Goal: Browse casually

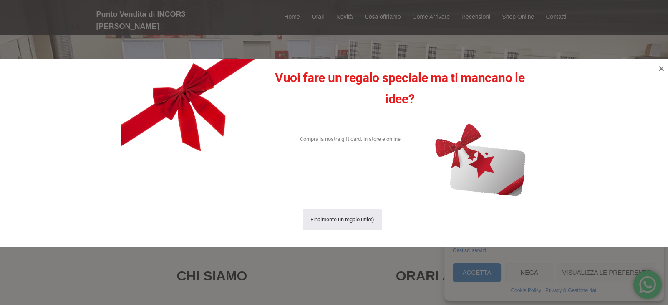
scroll to position [78, 0]
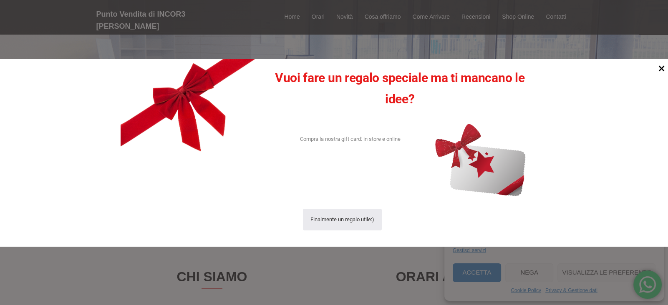
click at [661, 67] on icon at bounding box center [662, 69] width 6 height 6
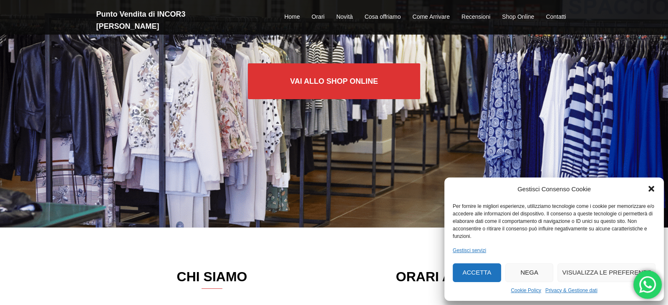
click at [484, 273] on button "Accetta" at bounding box center [477, 273] width 48 height 19
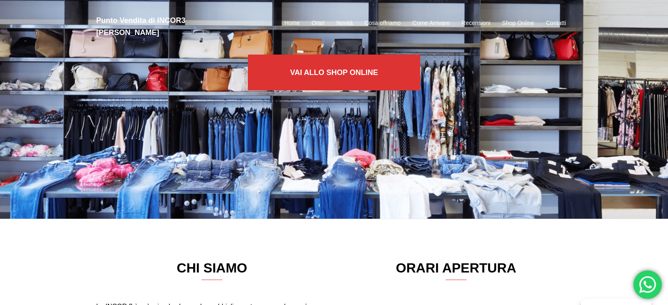
scroll to position [0, 0]
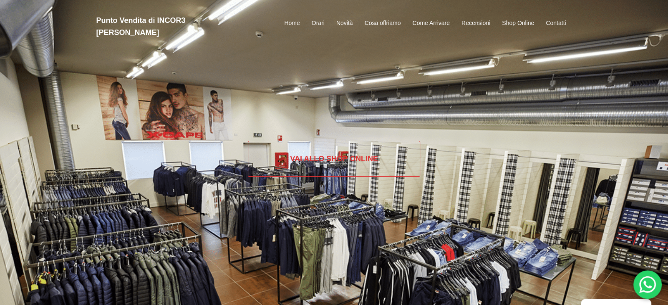
click at [319, 165] on link "Vai allo SHOP ONLINE" at bounding box center [334, 159] width 172 height 36
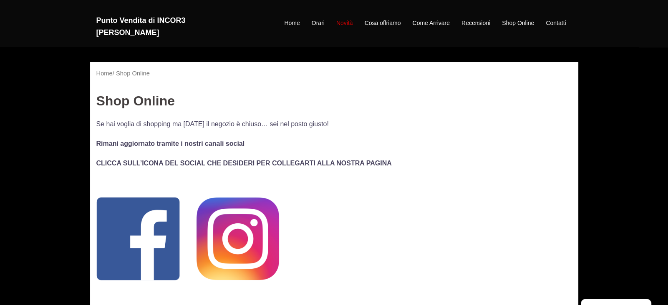
click at [347, 18] on link "Novità" at bounding box center [344, 23] width 17 height 10
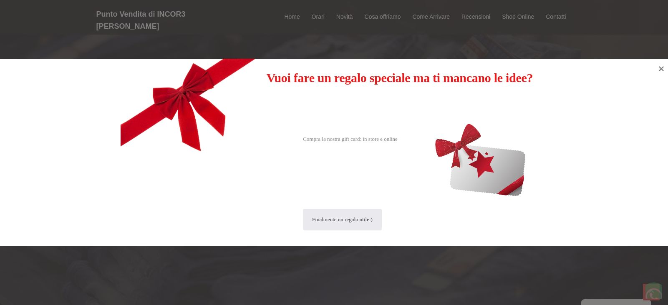
scroll to position [548, 0]
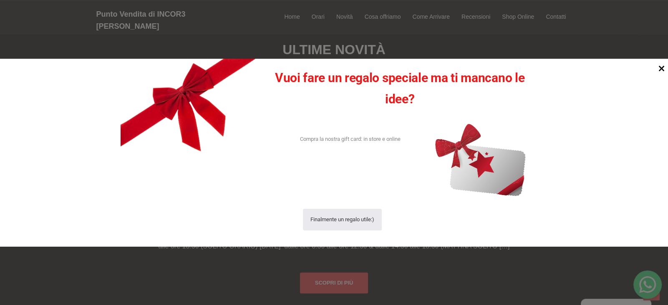
click at [659, 67] on icon at bounding box center [661, 68] width 11 height 11
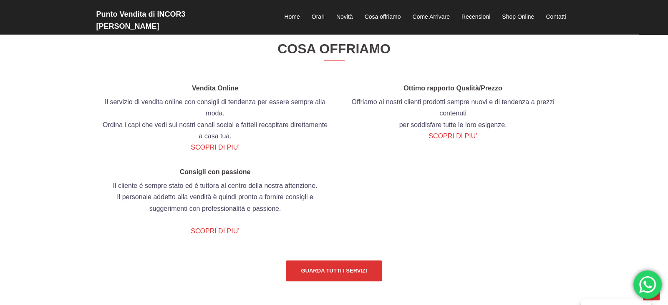
scroll to position [884, 0]
click at [226, 151] on link "SCOPRI DI PIU’" at bounding box center [215, 147] width 48 height 7
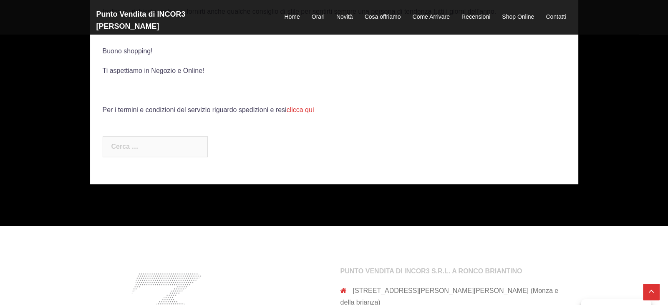
scroll to position [796, 0]
